Goal: Information Seeking & Learning: Learn about a topic

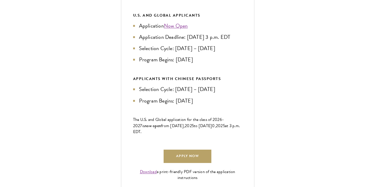
scroll to position [308, 0]
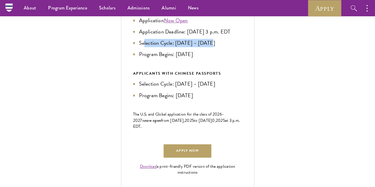
drag, startPoint x: 252, startPoint y: 85, endPoint x: 327, endPoint y: 86, distance: 75.4
click at [243, 47] on li "Selection Cycle: Oct – Nov 2025" at bounding box center [187, 43] width 109 height 8
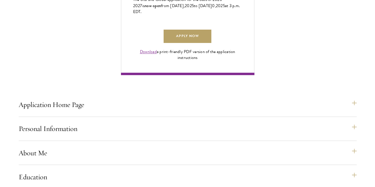
scroll to position [422, 0]
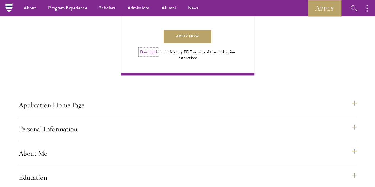
click at [157, 55] on link "Download" at bounding box center [148, 52] width 17 height 6
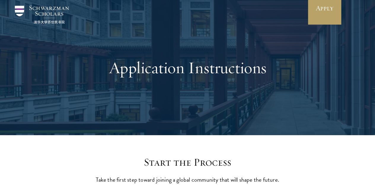
scroll to position [0, 0]
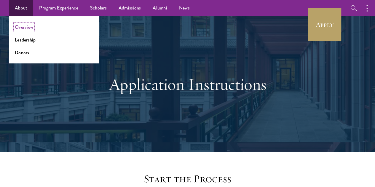
click at [29, 26] on link "Overview" at bounding box center [24, 27] width 18 height 7
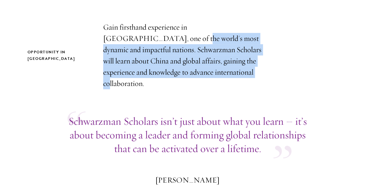
drag, startPoint x: 134, startPoint y: 39, endPoint x: 178, endPoint y: 82, distance: 61.5
click at [178, 82] on p "Gain firsthand experience in [GEOGRAPHIC_DATA], one of the world's most dynamic…" at bounding box center [187, 56] width 169 height 68
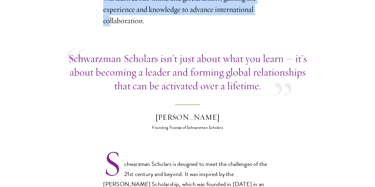
scroll to position [255, 0]
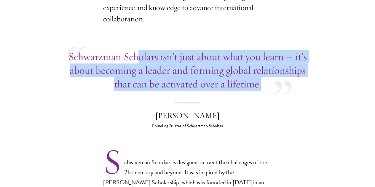
drag, startPoint x: 158, startPoint y: 64, endPoint x: 251, endPoint y: 114, distance: 104.9
click at [251, 91] on p "Schwarzman Scholars isn’t just about what you learn – it’s about becoming a lea…" at bounding box center [188, 70] width 240 height 41
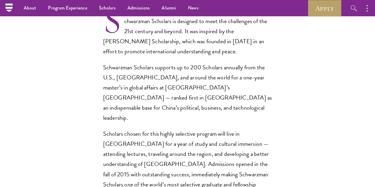
scroll to position [396, 0]
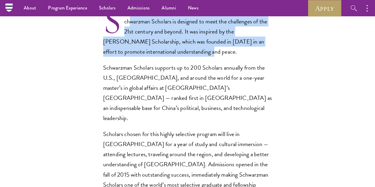
drag, startPoint x: 132, startPoint y: 51, endPoint x: 238, endPoint y: 89, distance: 112.8
click at [238, 57] on p "Schwarzman Scholars is designed to meet the challenges of the 21st century and …" at bounding box center [187, 36] width 169 height 40
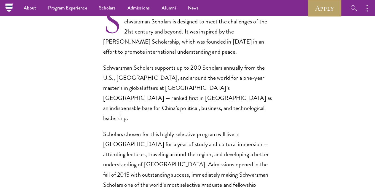
click at [137, 123] on p "Schwarzman Scholars supports up to 200 Scholars annually from the U.S., [GEOGRA…" at bounding box center [187, 93] width 169 height 61
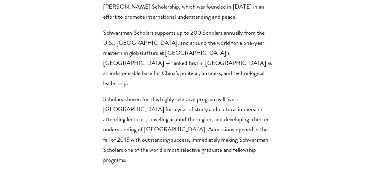
scroll to position [432, 0]
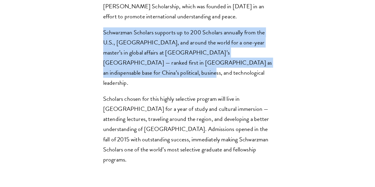
drag, startPoint x: 100, startPoint y: 65, endPoint x: 194, endPoint y: 113, distance: 104.9
click at [194, 113] on section "Opportunity in [GEOGRAPHIC_DATA] Gain firsthand experience in [GEOGRAPHIC_DATA]…" at bounding box center [187, 130] width 375 height 699
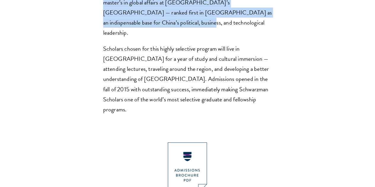
scroll to position [482, 0]
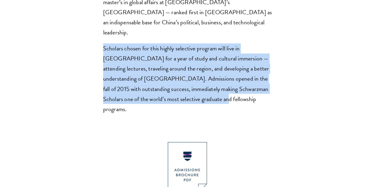
drag, startPoint x: 101, startPoint y: 76, endPoint x: 184, endPoint y: 147, distance: 108.7
click at [184, 147] on section "Opportunity in [GEOGRAPHIC_DATA] Gain firsthand experience in [GEOGRAPHIC_DATA]…" at bounding box center [187, 79] width 375 height 699
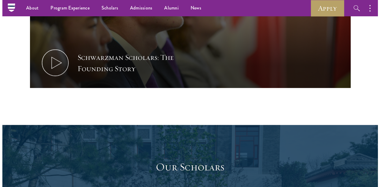
scroll to position [822, 0]
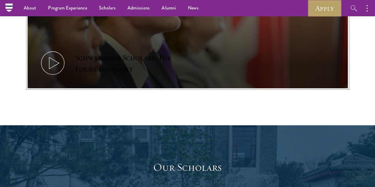
click at [66, 77] on icon at bounding box center [52, 63] width 27 height 27
